Goal: Information Seeking & Learning: Learn about a topic

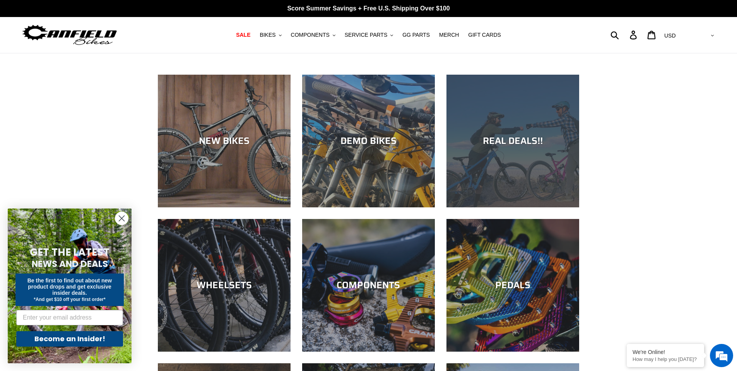
click at [516, 207] on div "REAL DEALS!!" at bounding box center [513, 207] width 133 height 0
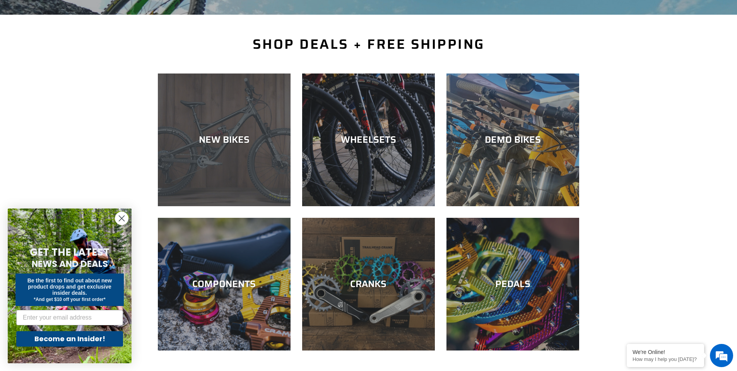
click at [236, 136] on div "NEW BIKES" at bounding box center [224, 139] width 133 height 11
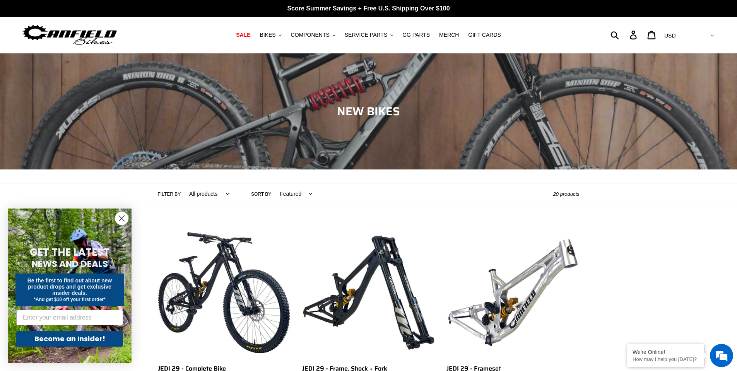
click at [250, 38] on span "SALE" at bounding box center [243, 35] width 14 height 7
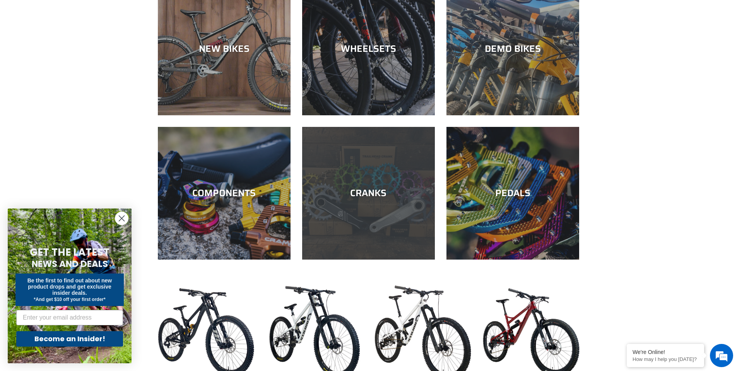
scroll to position [232, 0]
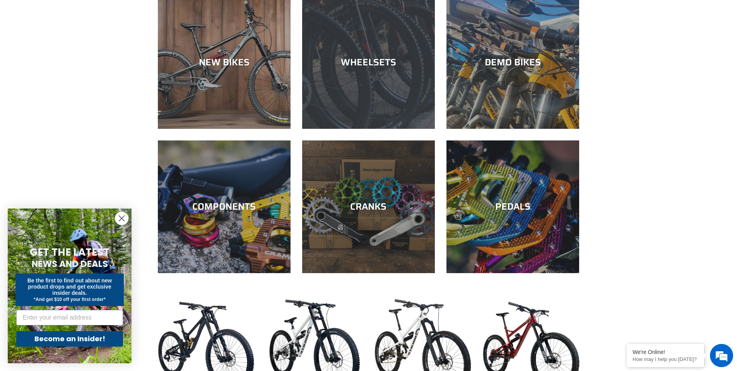
click at [370, 129] on div "WHEELSETS" at bounding box center [368, 129] width 133 height 0
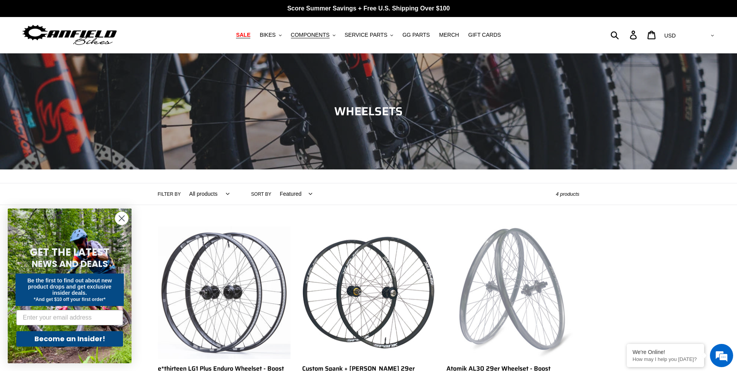
click at [250, 36] on span "SALE" at bounding box center [243, 35] width 14 height 7
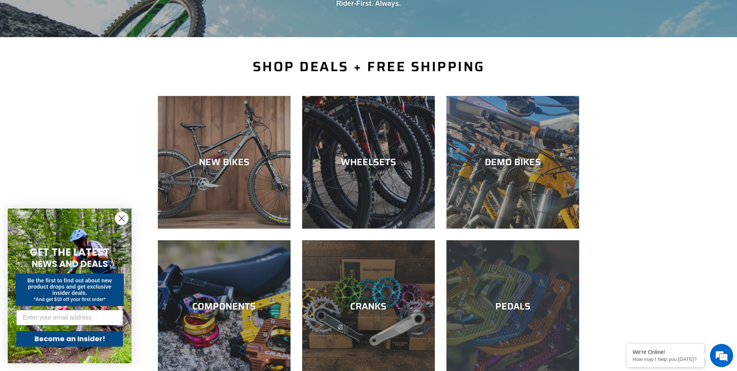
scroll to position [155, 0]
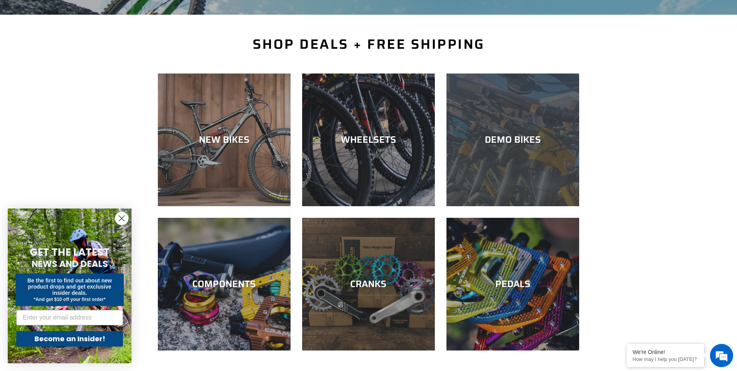
click at [520, 206] on div "DEMO BIKES" at bounding box center [513, 206] width 133 height 0
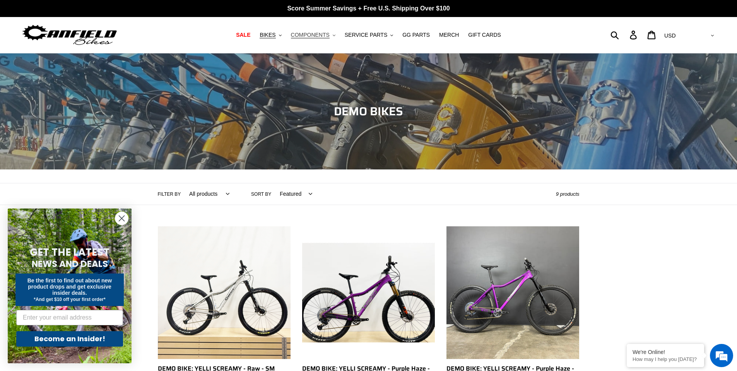
click at [327, 34] on span "COMPONENTS" at bounding box center [310, 35] width 39 height 7
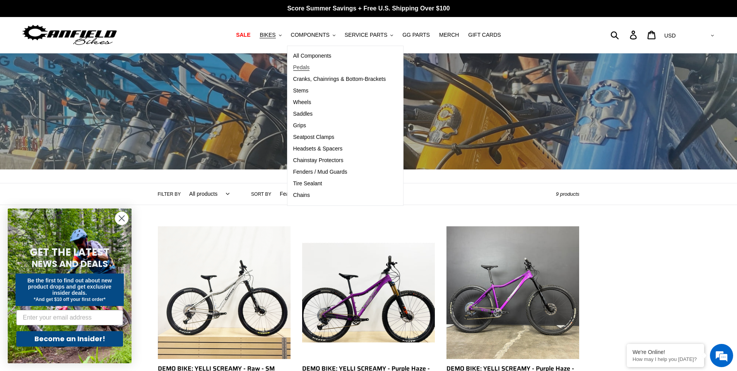
click at [308, 69] on span "Pedals" at bounding box center [301, 67] width 17 height 7
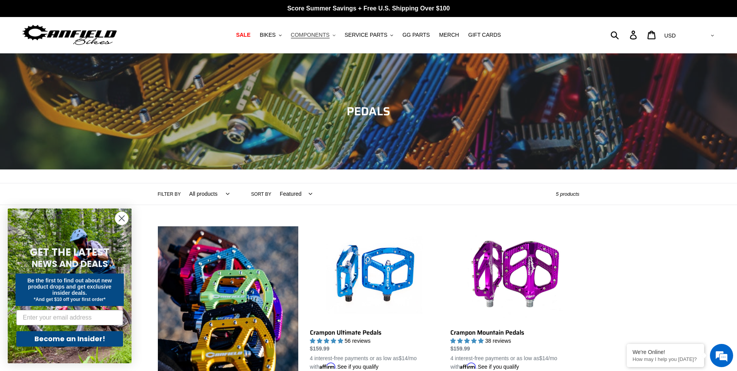
click at [326, 36] on span "COMPONENTS" at bounding box center [310, 35] width 39 height 7
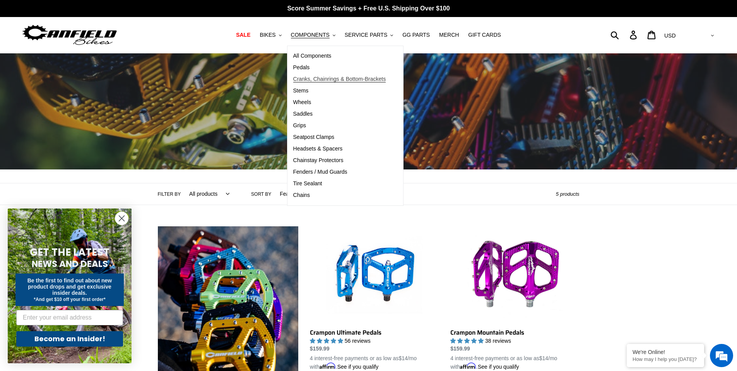
click at [324, 79] on span "Cranks, Chainrings & Bottom-Brackets" at bounding box center [339, 79] width 93 height 7
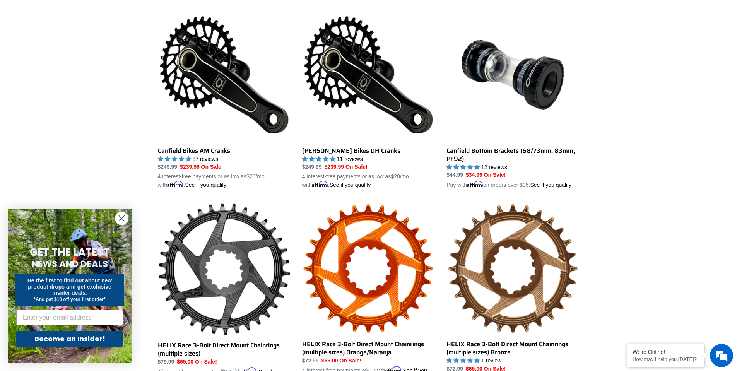
scroll to position [188, 0]
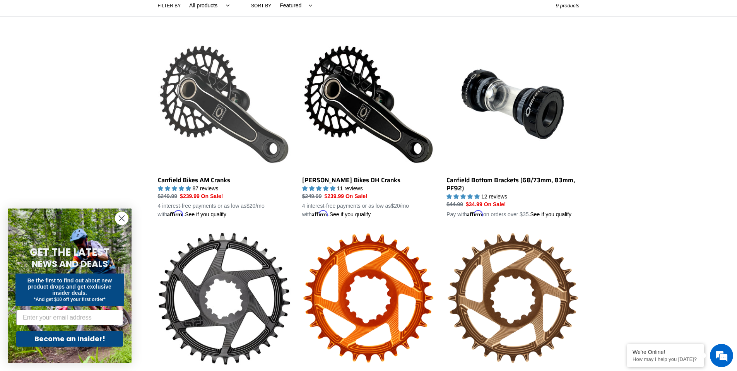
click at [206, 106] on link "Canfield Bikes AM Cranks" at bounding box center [224, 128] width 133 height 181
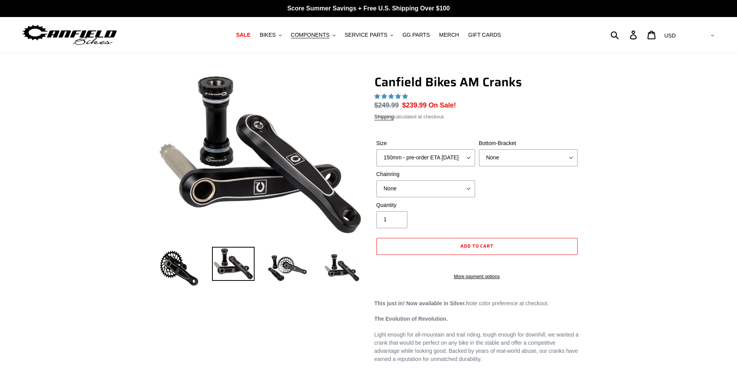
select select "highest-rating"
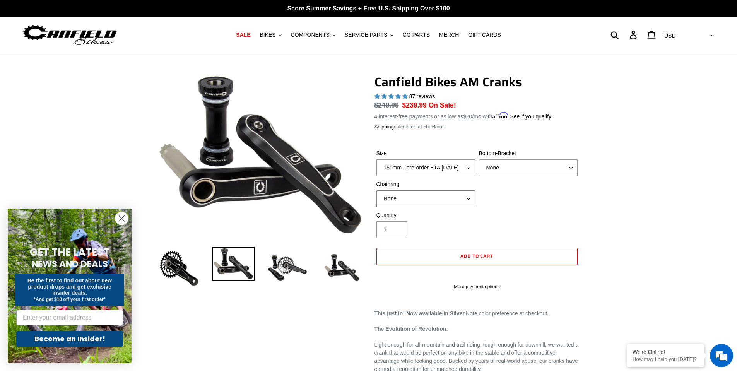
click at [470, 196] on select "None 30t Round (Boost 148) 30t Oval (Boost 148) 32t Round (Boost 148) 32t Oval …" at bounding box center [426, 198] width 99 height 17
click at [502, 195] on div "Size 150mm - pre-order ETA 9/30/25 155mm - pre-order ETA 9/30/25 160mm - pre-or…" at bounding box center [477, 180] width 205 height 62
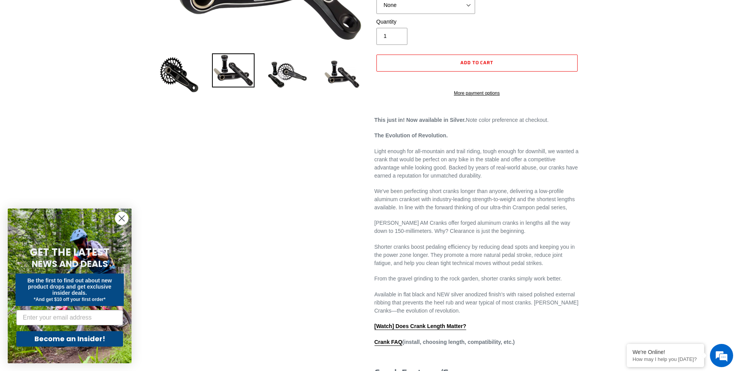
scroll to position [348, 0]
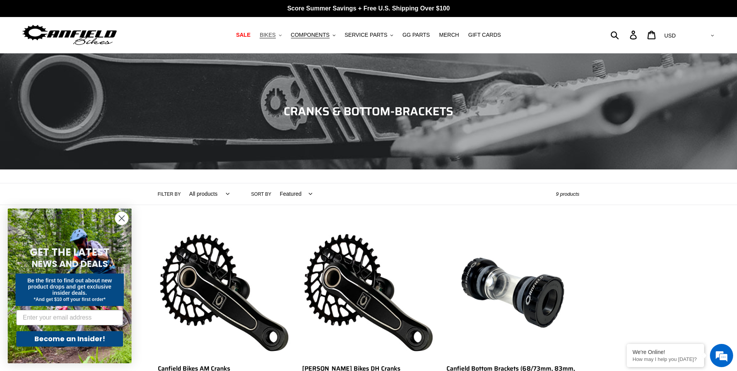
click at [276, 35] on span "BIKES" at bounding box center [268, 35] width 16 height 7
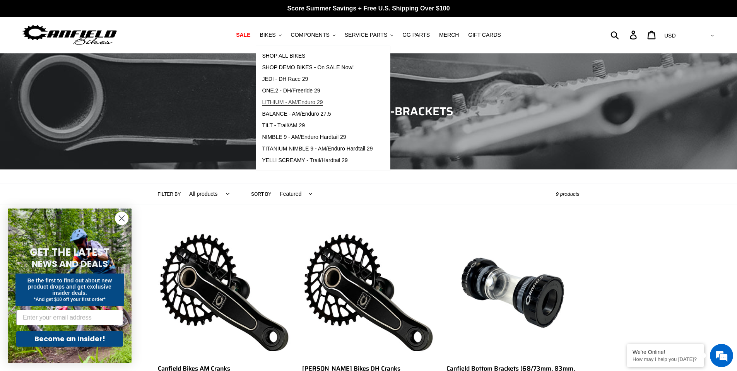
click at [308, 103] on span "LITHIUM - AM/Enduro 29" at bounding box center [292, 102] width 61 height 7
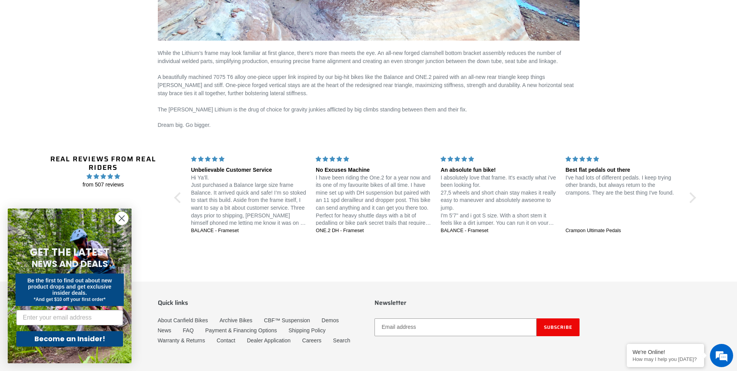
scroll to position [860, 0]
